Goal: Task Accomplishment & Management: Manage account settings

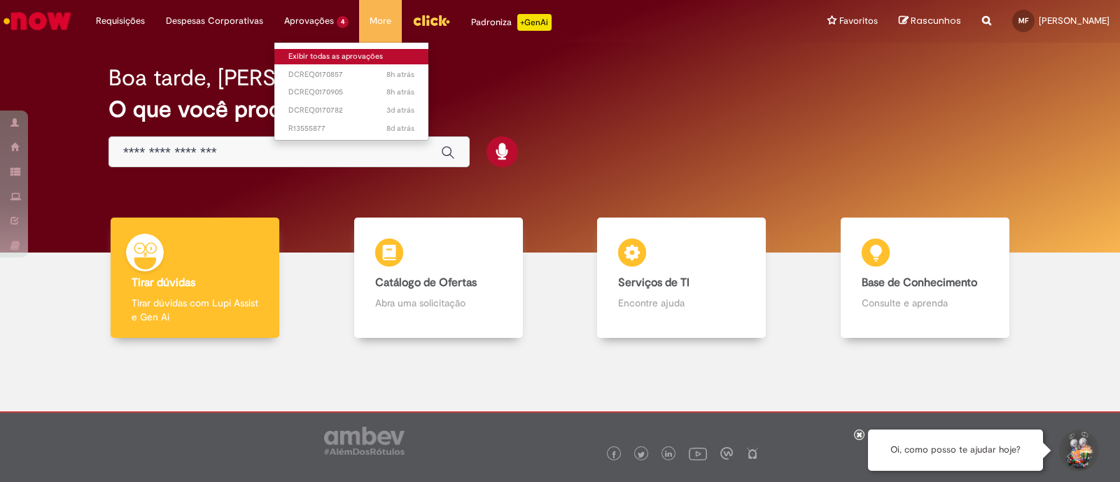
click at [320, 53] on link "Exibir todas as aprovações" at bounding box center [351, 56] width 154 height 15
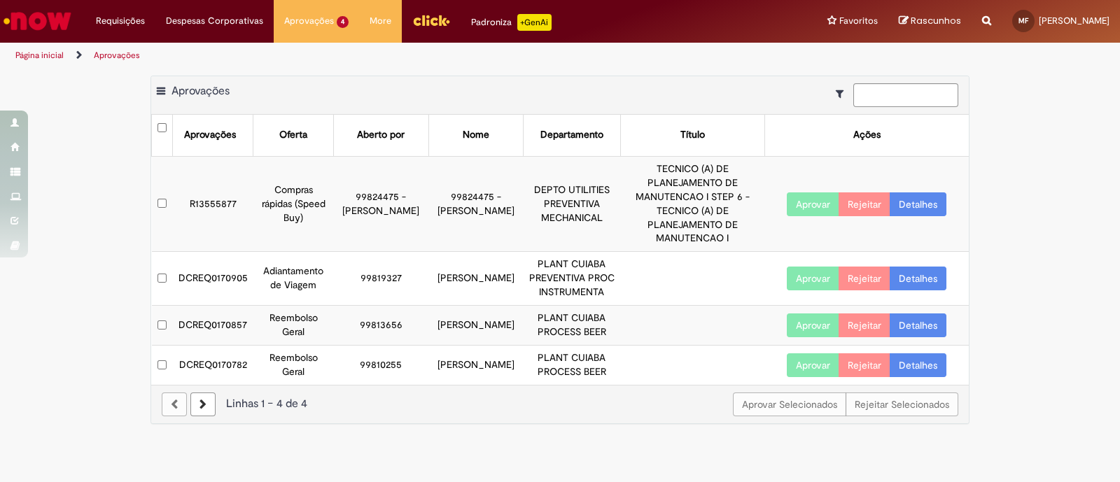
click at [910, 267] on link "Detalhes" at bounding box center [917, 279] width 57 height 24
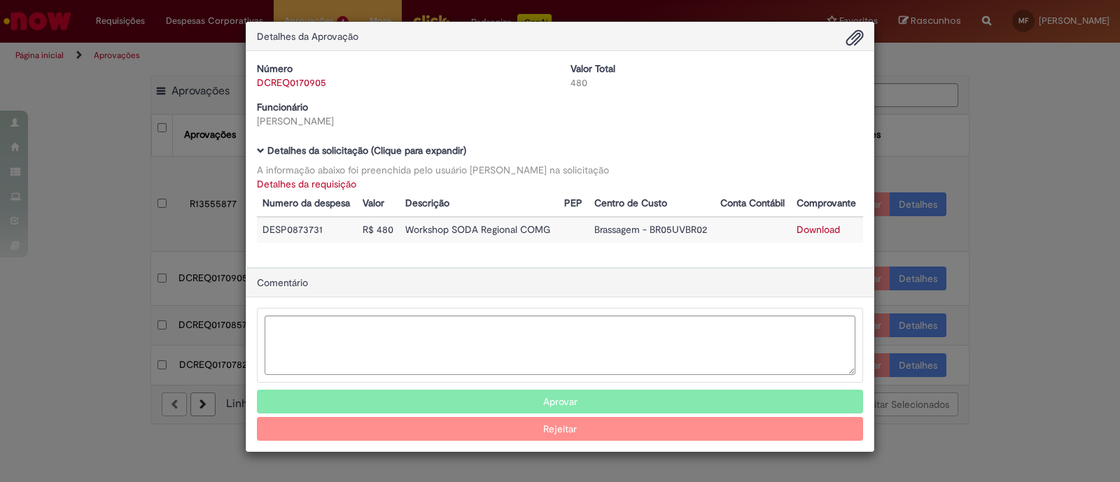
click at [551, 399] on button "Aprovar" at bounding box center [560, 402] width 606 height 24
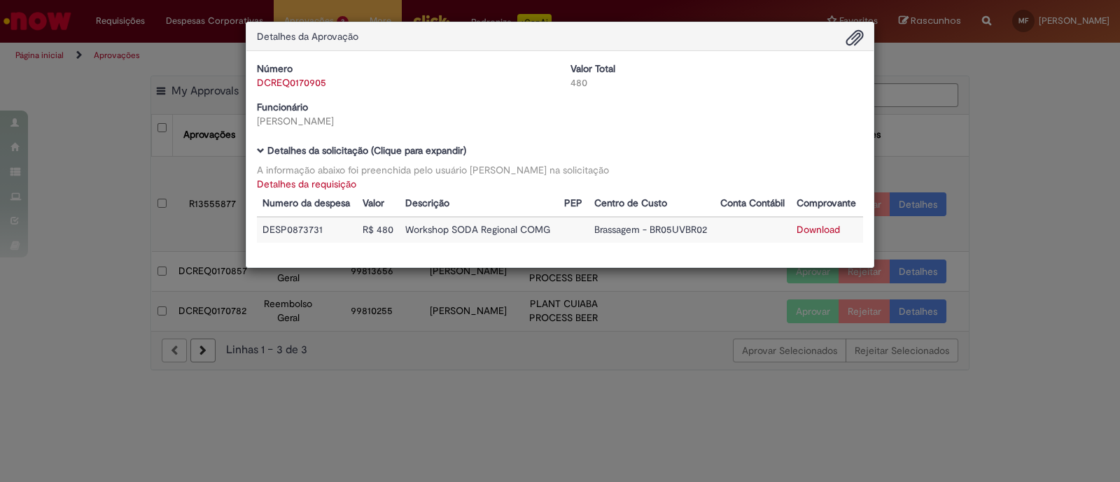
click at [1012, 126] on div "Detalhes da Aprovação Número DCREQ0170905 Valor Total 480 Funcionário [PERSON_N…" at bounding box center [560, 241] width 1120 height 482
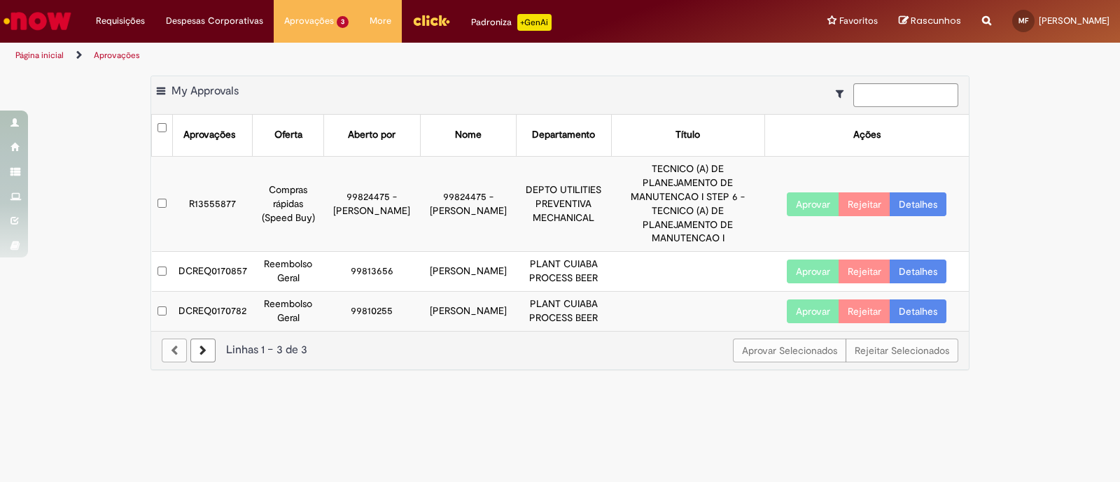
click at [927, 260] on link "Detalhes" at bounding box center [917, 272] width 57 height 24
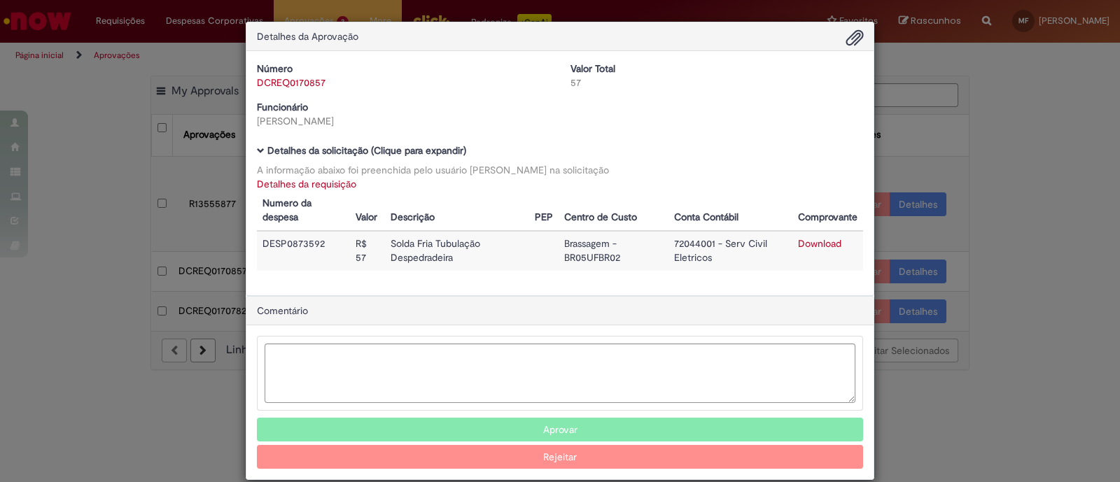
click at [921, 400] on div "Detalhes da Aprovação Número DCREQ0170857 Valor Total 57 Funcionário [PERSON_NA…" at bounding box center [560, 241] width 1120 height 482
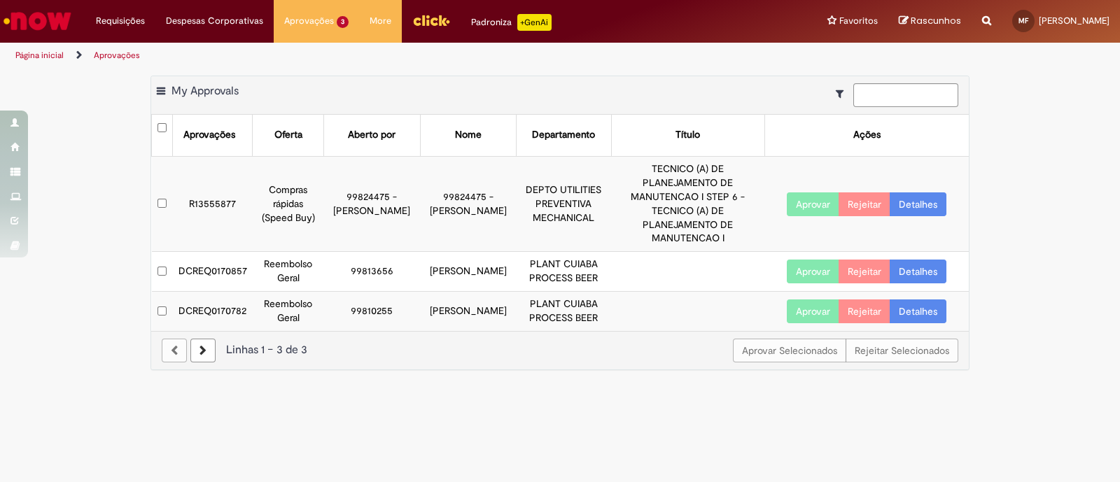
click at [917, 310] on link "Detalhes" at bounding box center [917, 311] width 57 height 24
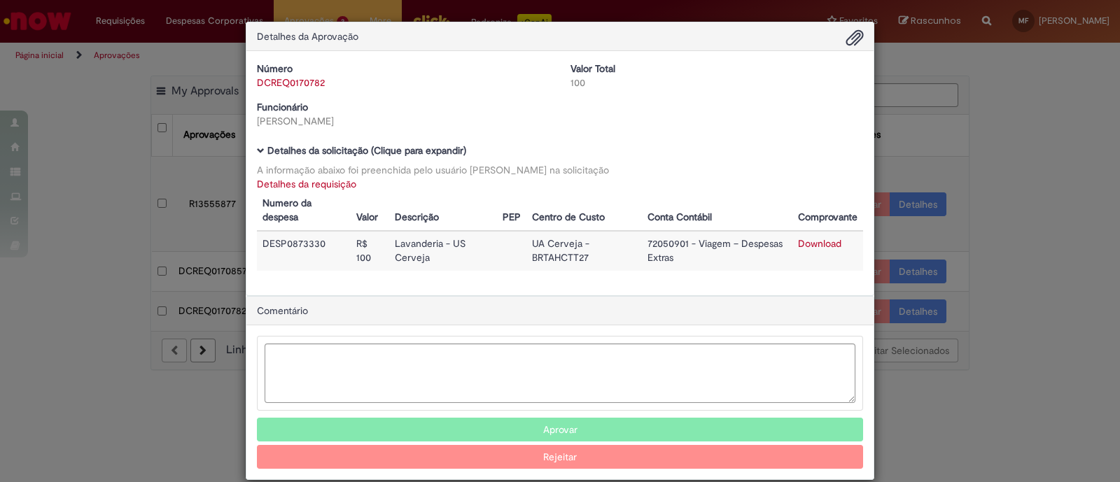
click at [933, 419] on div "Detalhes da Aprovação Número DCREQ0170782 Valor Total 100 Funcionário [PERSON_N…" at bounding box center [560, 241] width 1120 height 482
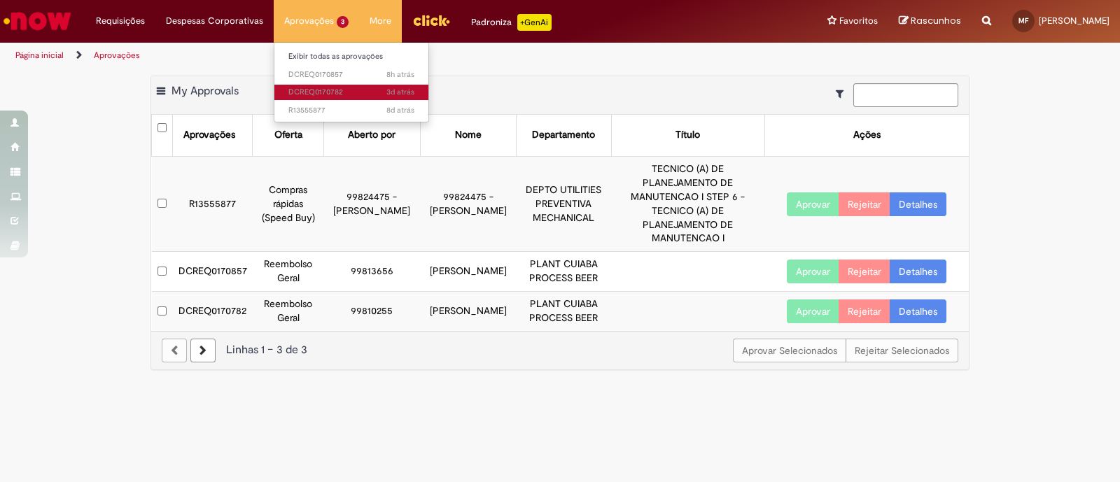
click at [323, 92] on span "3d atrás 3 dias atrás DCREQ0170782" at bounding box center [351, 92] width 126 height 11
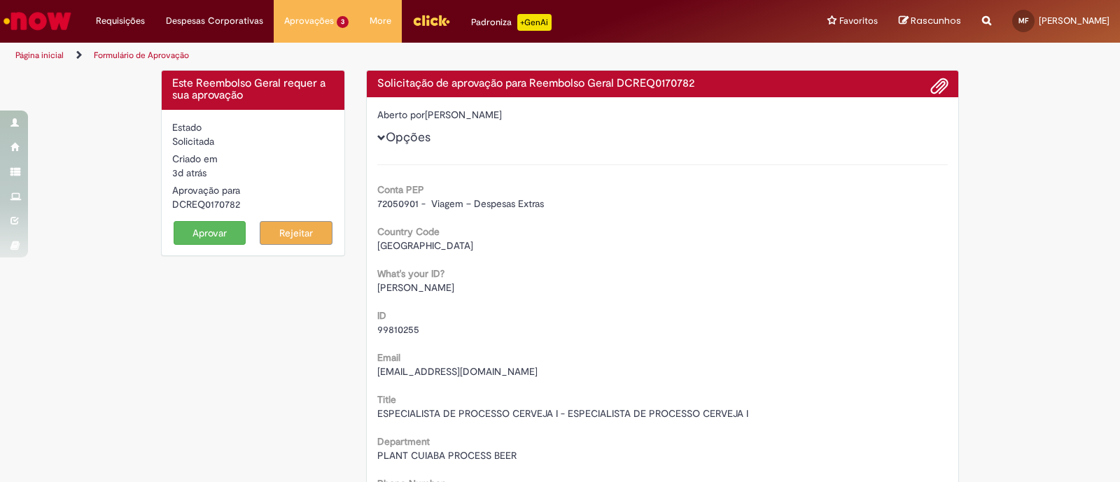
click at [215, 229] on button "Aprovar" at bounding box center [210, 233] width 73 height 24
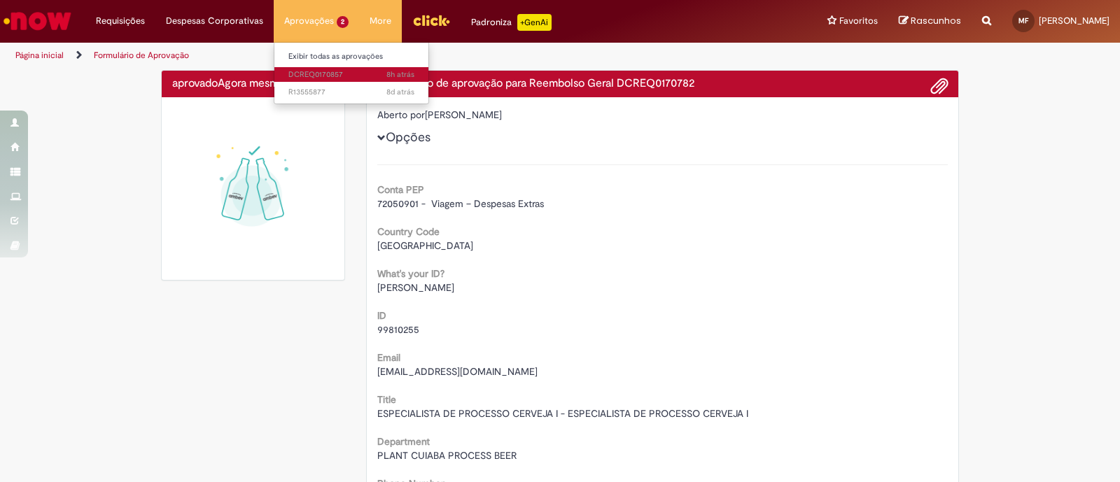
click at [313, 71] on span "8h atrás 8 horas atrás DCREQ0170857" at bounding box center [351, 74] width 126 height 11
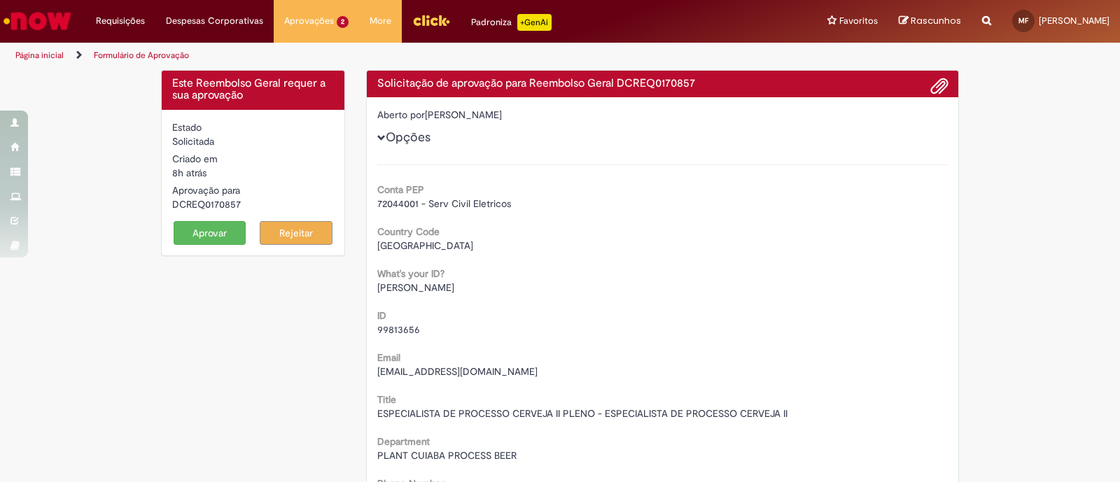
click at [221, 229] on button "Aprovar" at bounding box center [210, 233] width 73 height 24
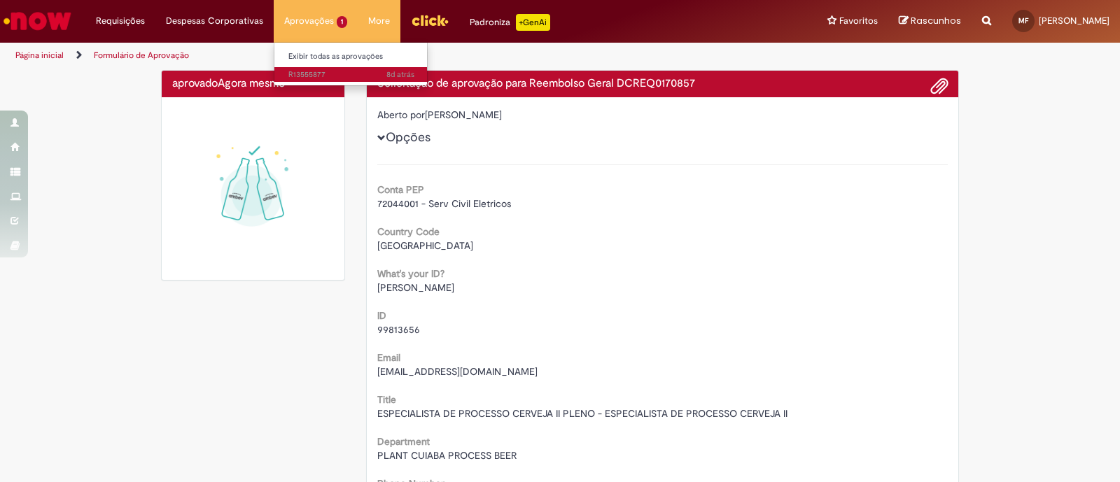
click at [304, 75] on span "8d atrás 8 dias atrás R13555877" at bounding box center [351, 74] width 126 height 11
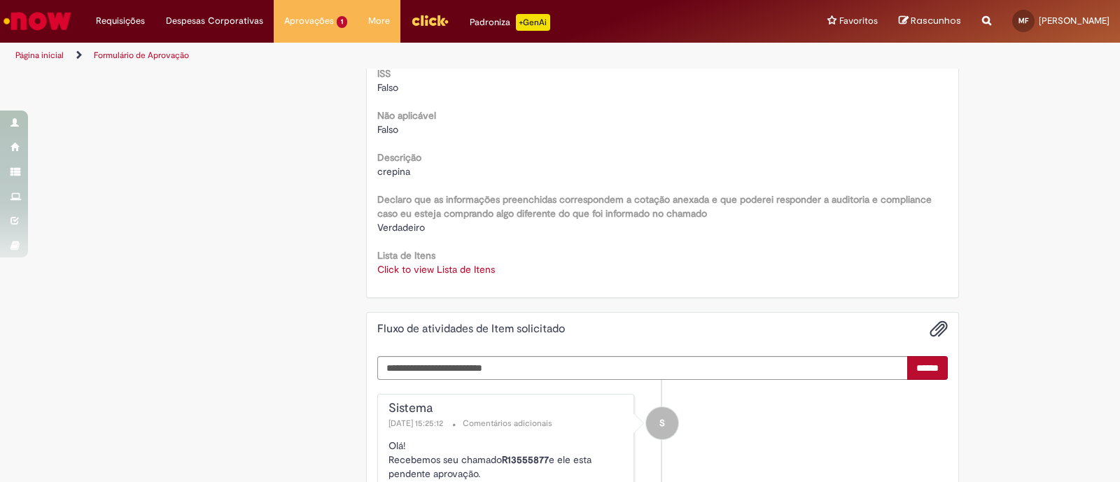
scroll to position [1798, 0]
